Goal: Task Accomplishment & Management: Complete application form

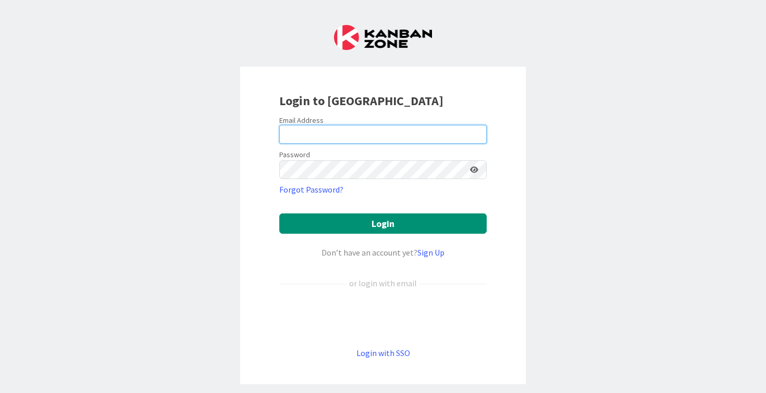
click at [308, 129] on input "email" at bounding box center [382, 134] width 207 height 19
type input "[PERSON_NAME][EMAIL_ADDRESS][PERSON_NAME][DOMAIN_NAME]"
click at [342, 136] on input "[PERSON_NAME][EMAIL_ADDRESS][PERSON_NAME][DOMAIN_NAME]" at bounding box center [382, 134] width 207 height 19
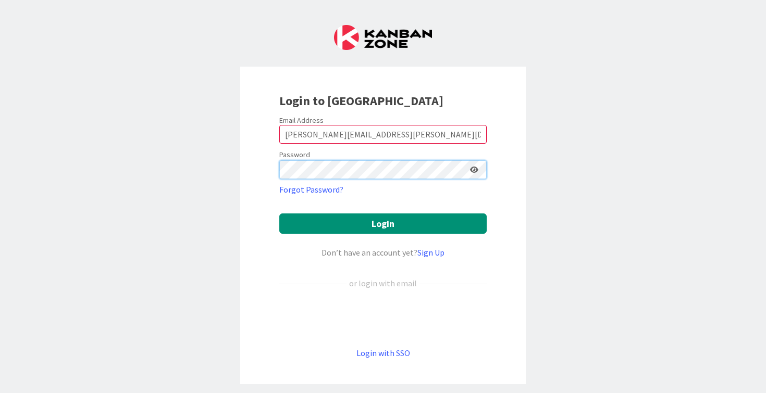
click at [279, 214] on button "Login" at bounding box center [382, 224] width 207 height 20
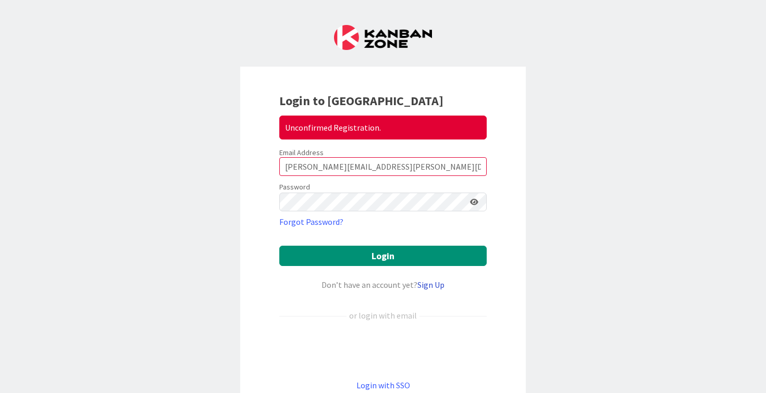
click at [437, 284] on link "Sign Up" at bounding box center [430, 285] width 27 height 10
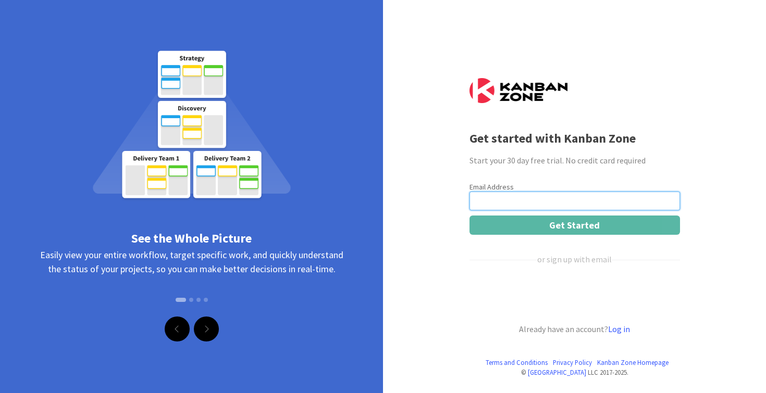
click at [494, 192] on input "email" at bounding box center [574, 201] width 210 height 19
type input "[PERSON_NAME][EMAIL_ADDRESS][PERSON_NAME][DOMAIN_NAME]"
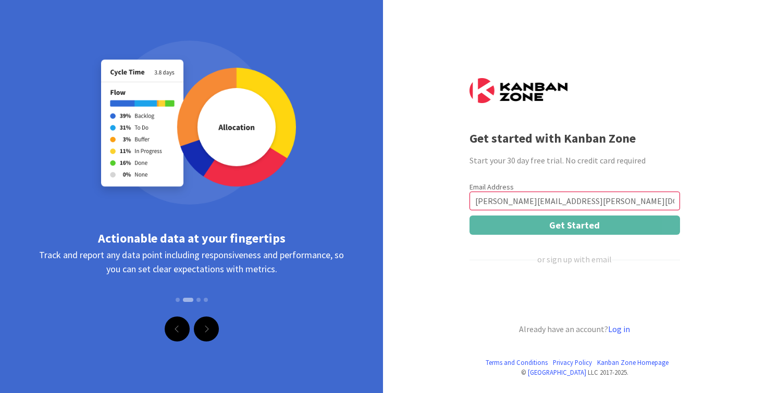
click at [662, 118] on div "Get started with Kanban Zone Start your 30 day free trial. No credit card requi…" at bounding box center [574, 196] width 210 height 393
click at [737, 289] on div "Terms and Conditions Privacy Policy [GEOGRAPHIC_DATA] Homepage © Kanban Zone LL…" at bounding box center [383, 196] width 766 height 393
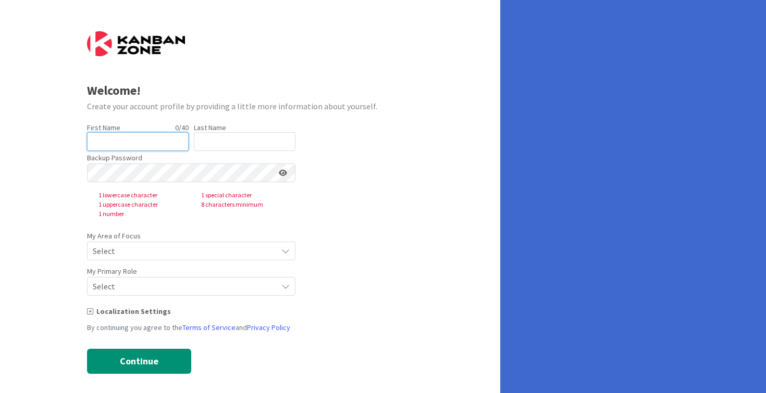
click at [113, 143] on input "text" at bounding box center [138, 141] width 102 height 19
type input "[PERSON_NAME]"
click at [222, 139] on input "text" at bounding box center [245, 141] width 102 height 19
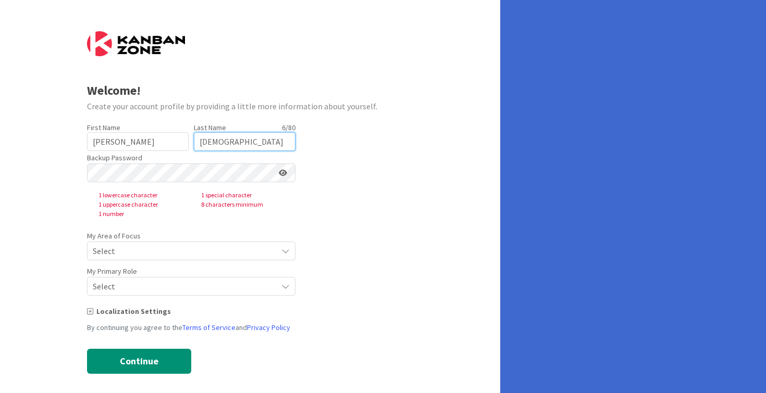
type input "[DEMOGRAPHIC_DATA]"
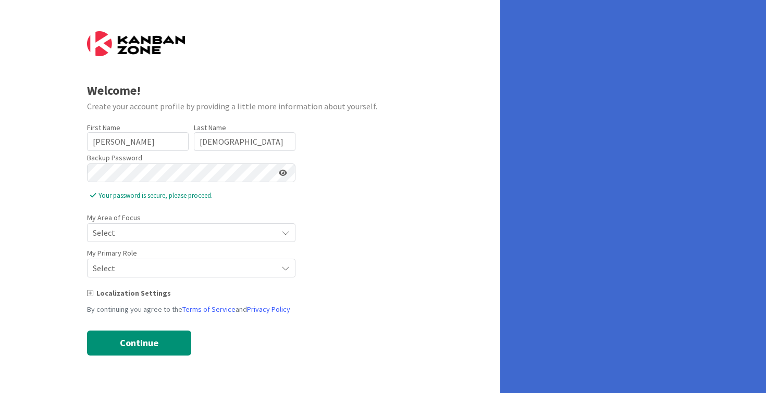
click at [188, 231] on span "Select" at bounding box center [182, 233] width 179 height 15
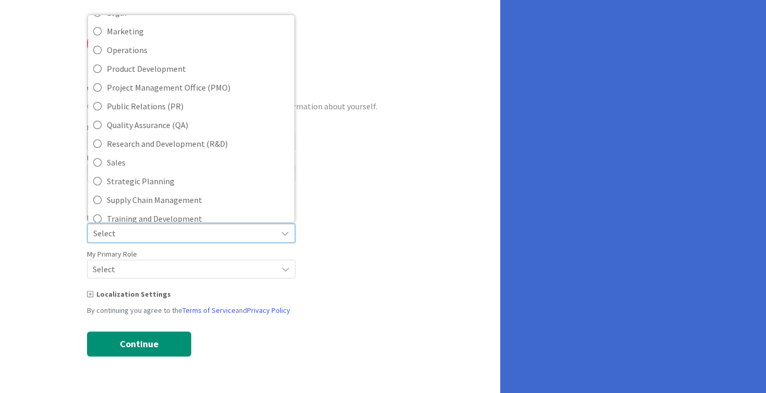
scroll to position [232, 0]
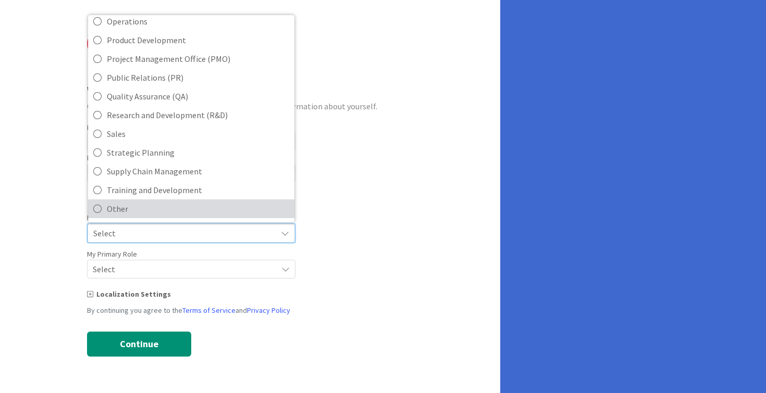
click at [155, 203] on span "Other" at bounding box center [198, 209] width 182 height 16
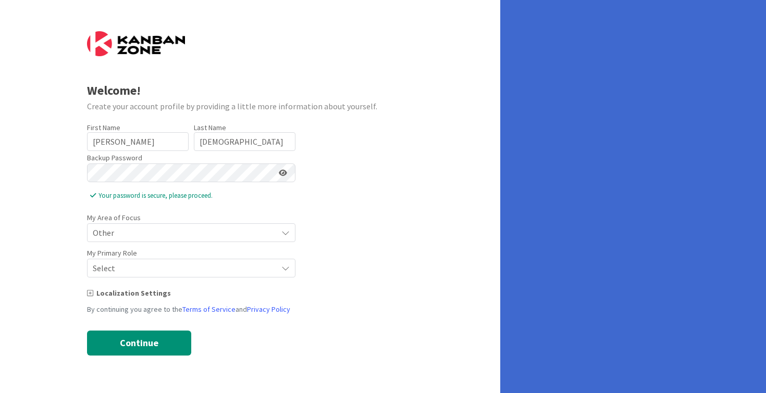
click at [353, 262] on form "Welcome! Create your account profile by providing a little more information abo…" at bounding box center [250, 193] width 327 height 325
click at [230, 240] on span "Select" at bounding box center [182, 233] width 179 height 15
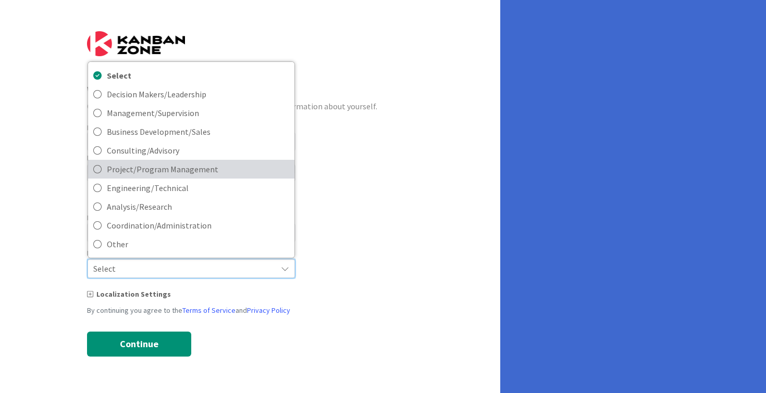
click at [264, 165] on span "Project/Program Management" at bounding box center [198, 169] width 182 height 16
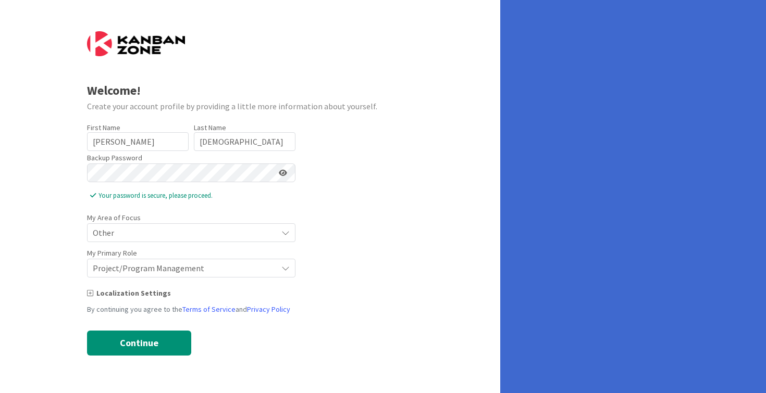
click at [397, 282] on form "Welcome! Create your account profile by providing a little more information abo…" at bounding box center [250, 193] width 327 height 325
click at [164, 343] on button "Continue" at bounding box center [139, 343] width 104 height 25
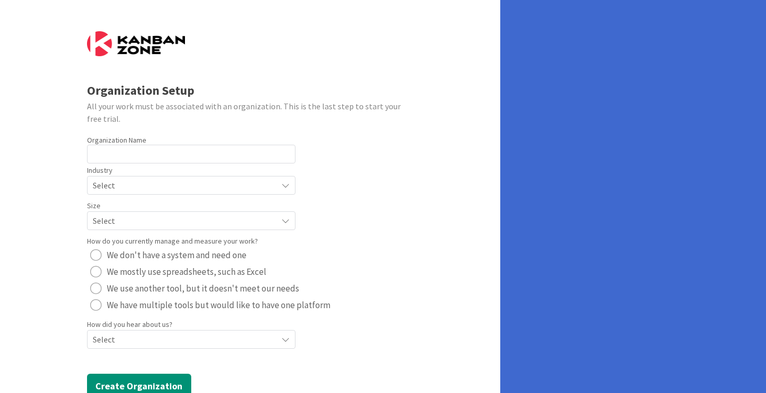
scroll to position [31, 0]
